Goal: Transaction & Acquisition: Download file/media

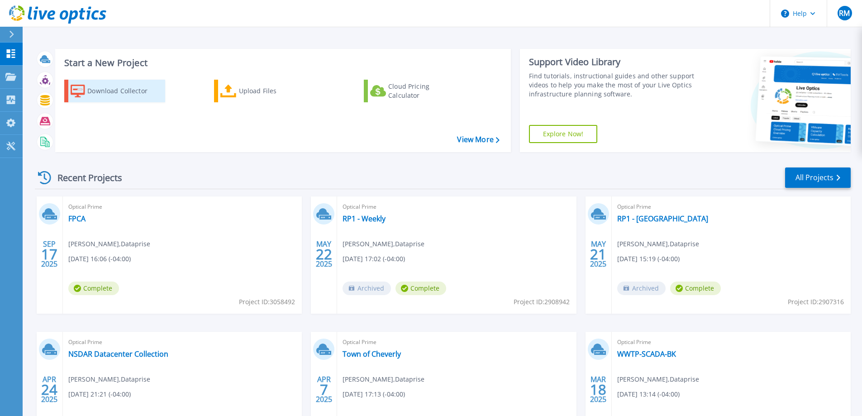
click at [114, 90] on div "Download Collector" at bounding box center [123, 91] width 72 height 18
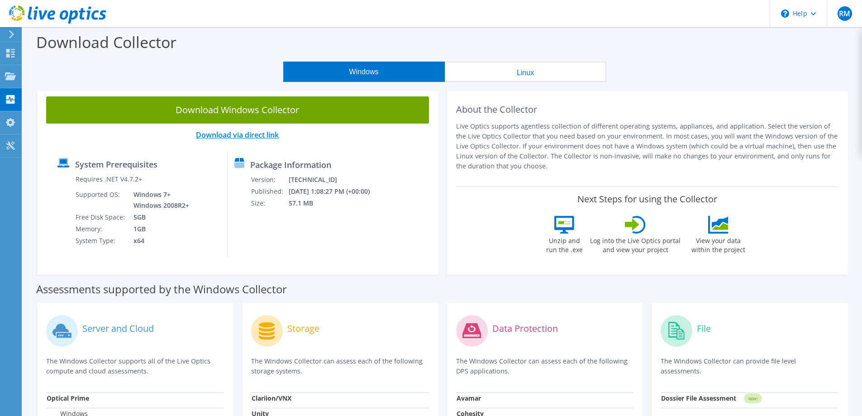
click at [247, 136] on link "Download via direct link" at bounding box center [237, 135] width 83 height 10
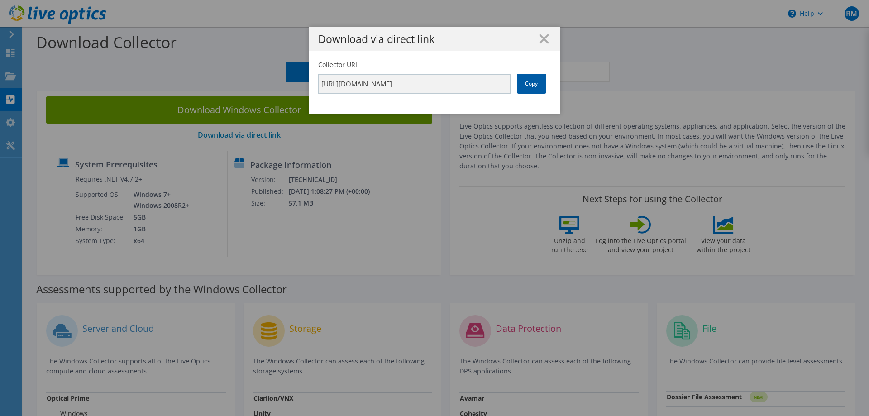
click at [522, 84] on link "Copy" at bounding box center [531, 84] width 29 height 20
click at [531, 83] on link "Copy" at bounding box center [531, 84] width 29 height 20
click at [539, 36] on icon at bounding box center [544, 39] width 10 height 10
